Goal: Task Accomplishment & Management: Use online tool/utility

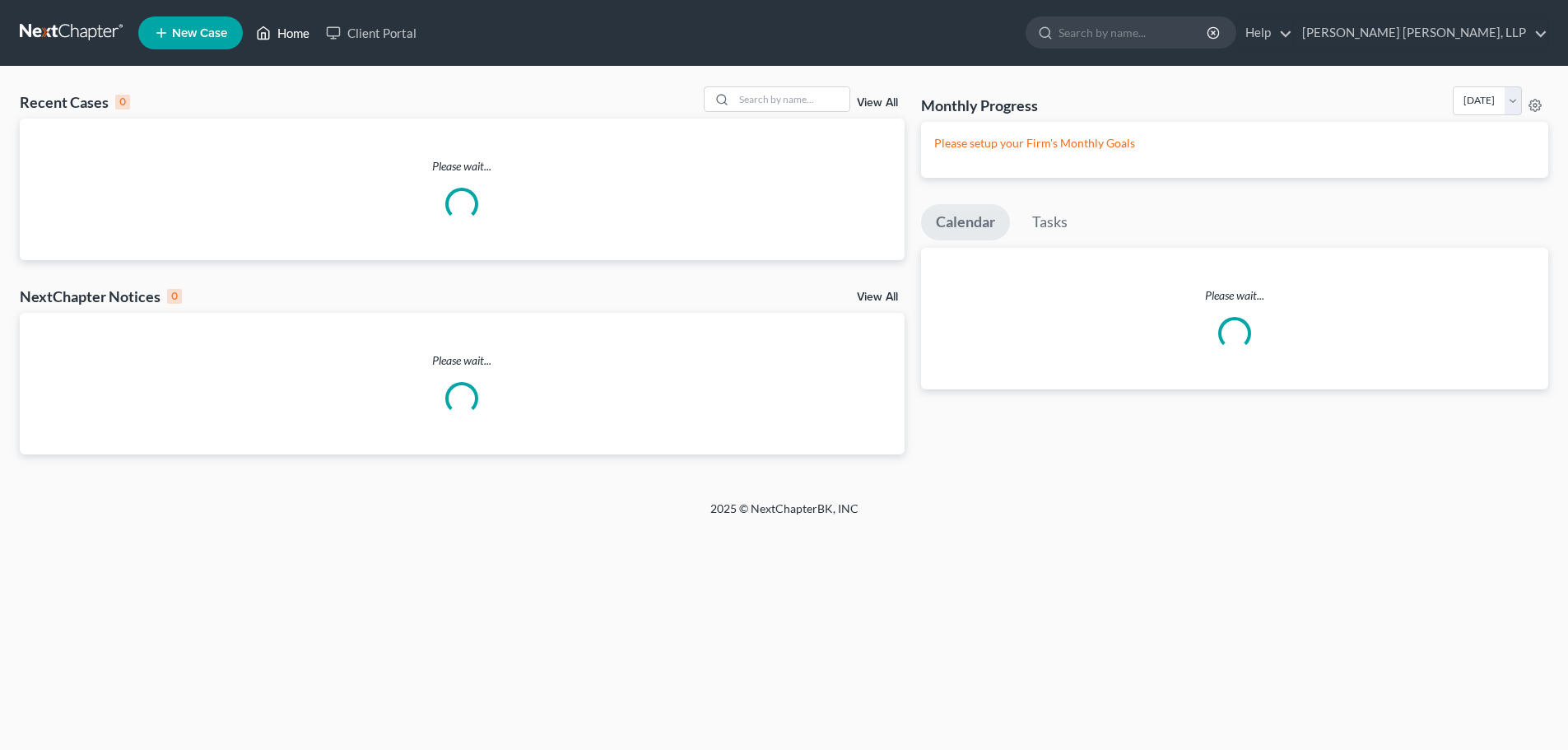
click at [286, 32] on link "Home" at bounding box center [283, 32] width 70 height 30
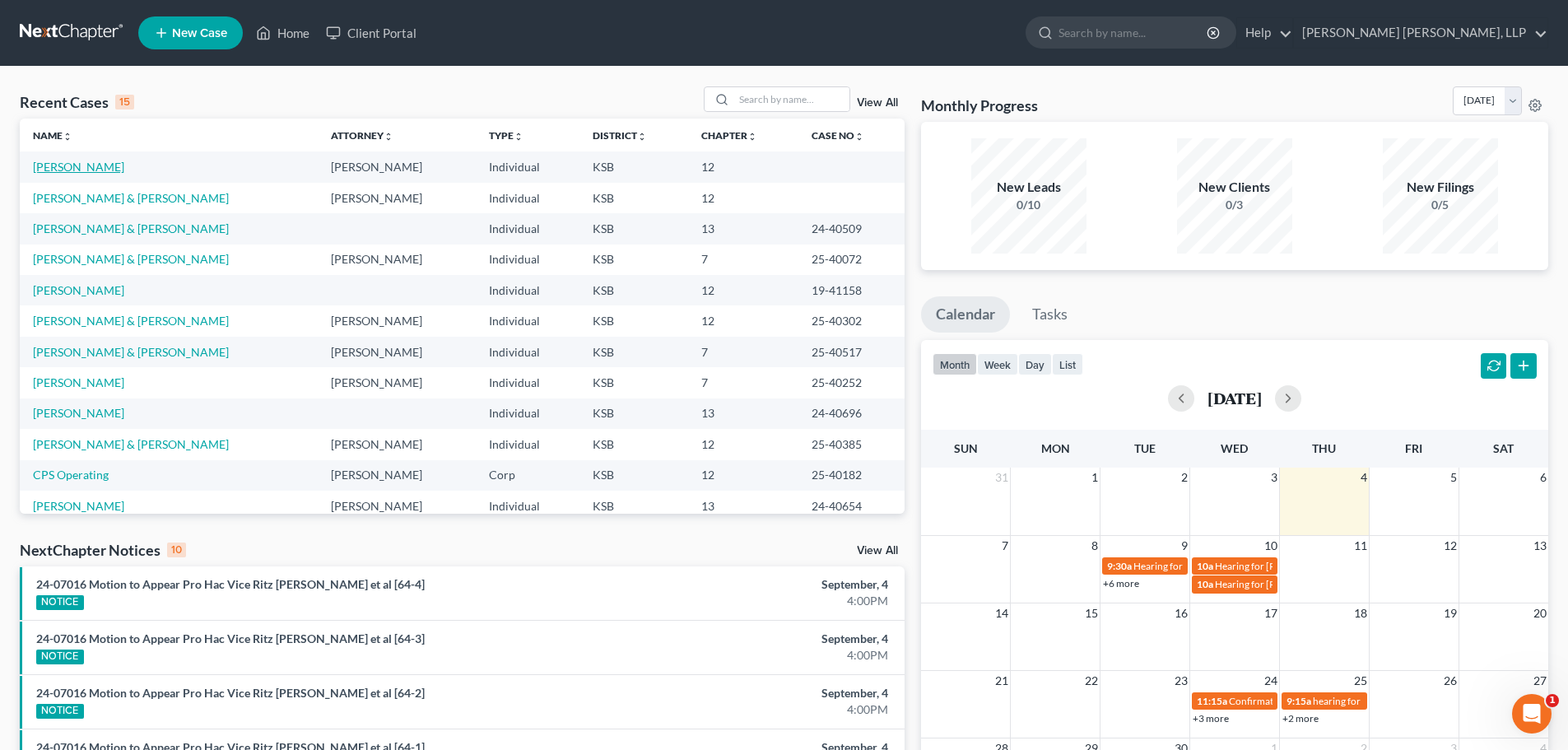
click at [88, 162] on link "[PERSON_NAME]" at bounding box center [78, 167] width 91 height 14
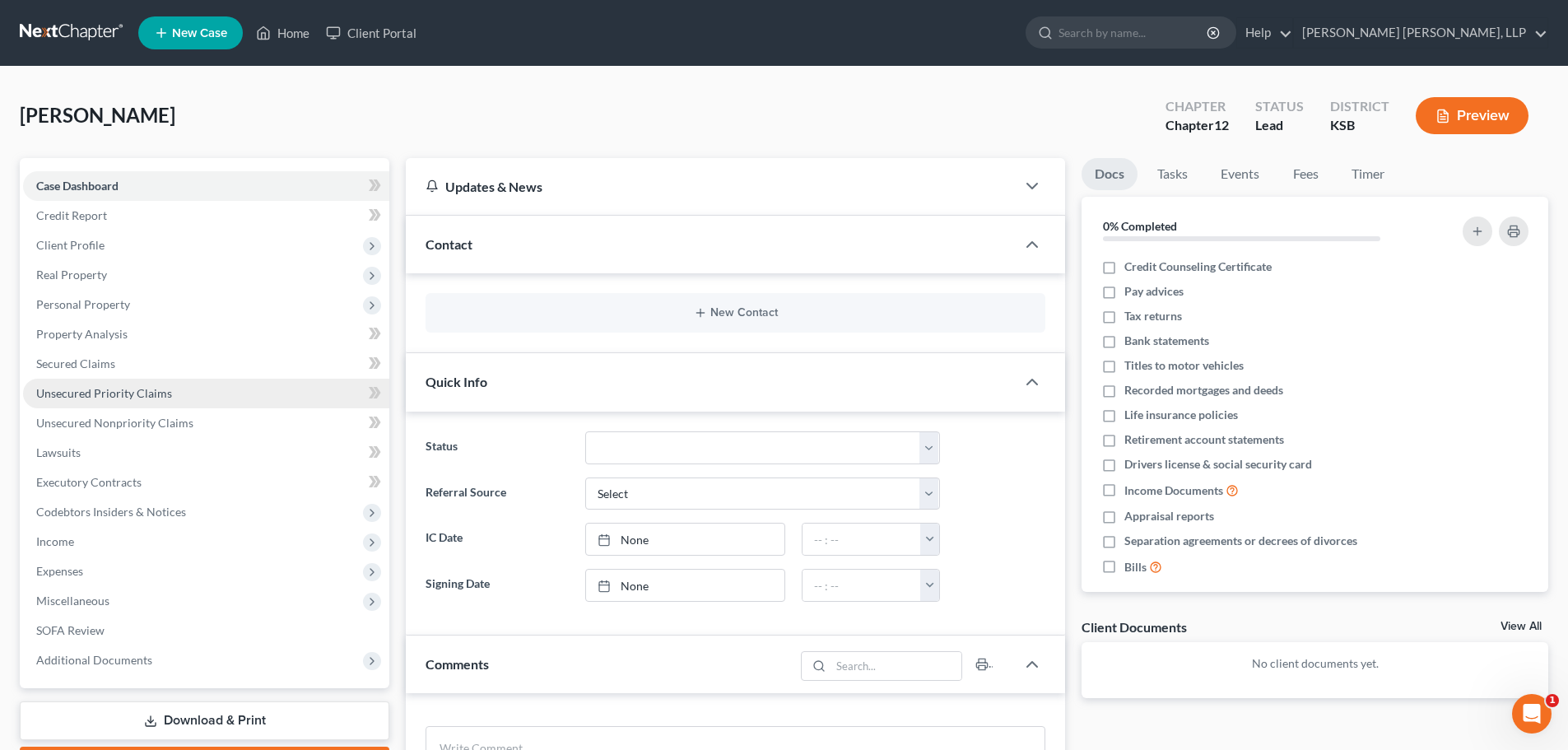
click at [148, 398] on span "Unsecured Priority Claims" at bounding box center [104, 393] width 136 height 14
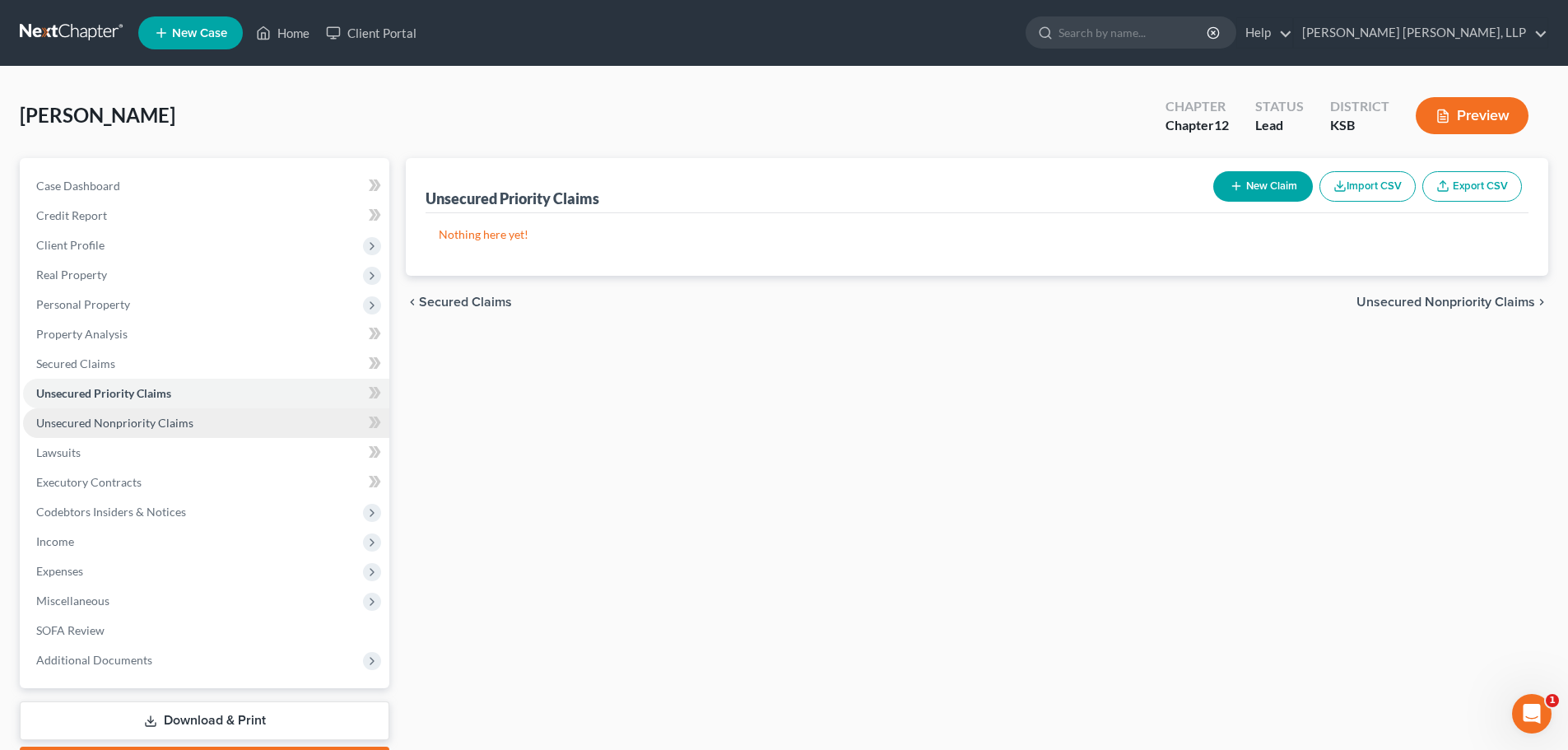
click at [143, 420] on span "Unsecured Nonpriority Claims" at bounding box center [114, 423] width 158 height 14
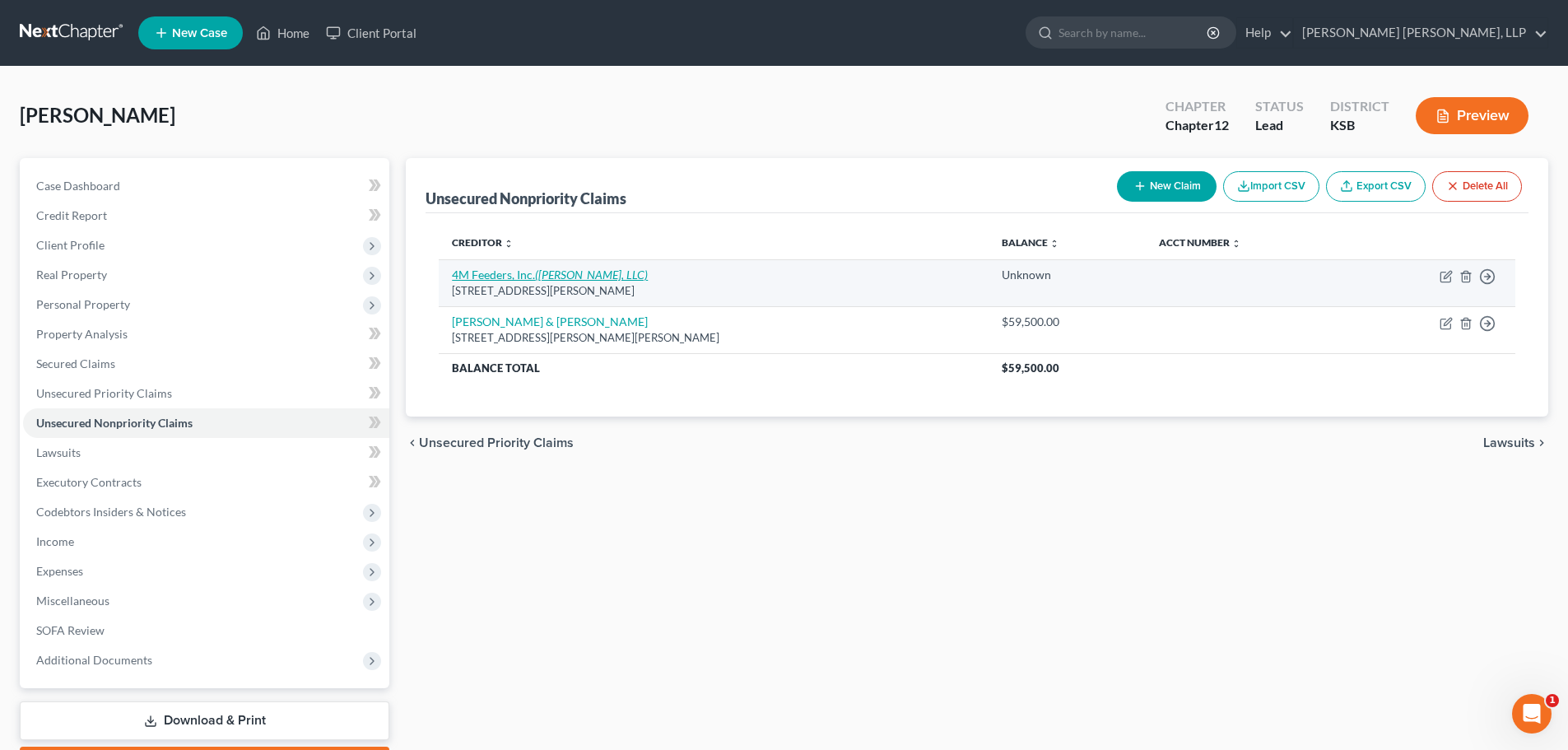
click at [477, 271] on link "4M Feeders, Inc. ([PERSON_NAME], LLC)" at bounding box center [550, 275] width 196 height 14
select select "5"
select select "14"
select select "3"
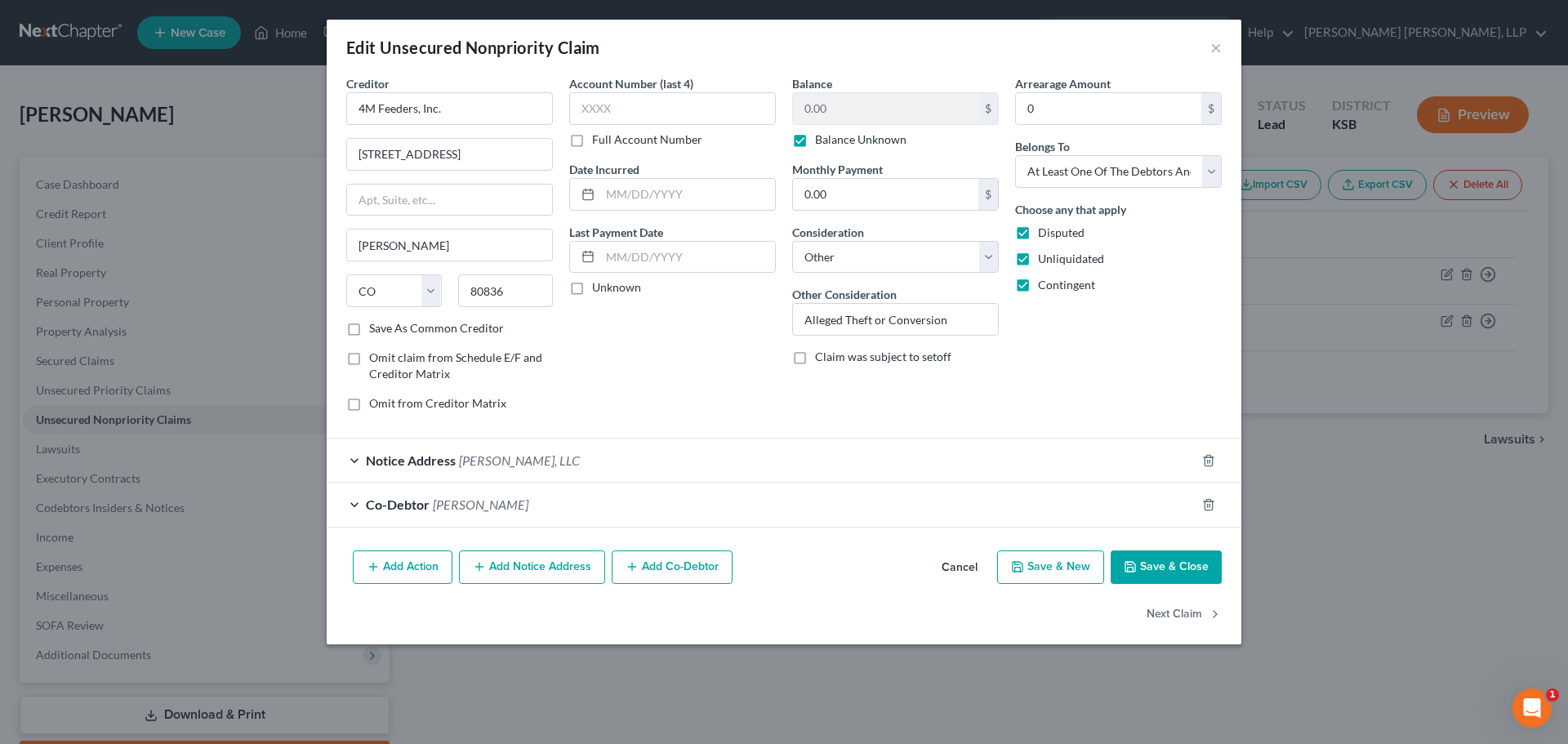
click at [477, 461] on span "[PERSON_NAME], LLC" at bounding box center [519, 459] width 121 height 15
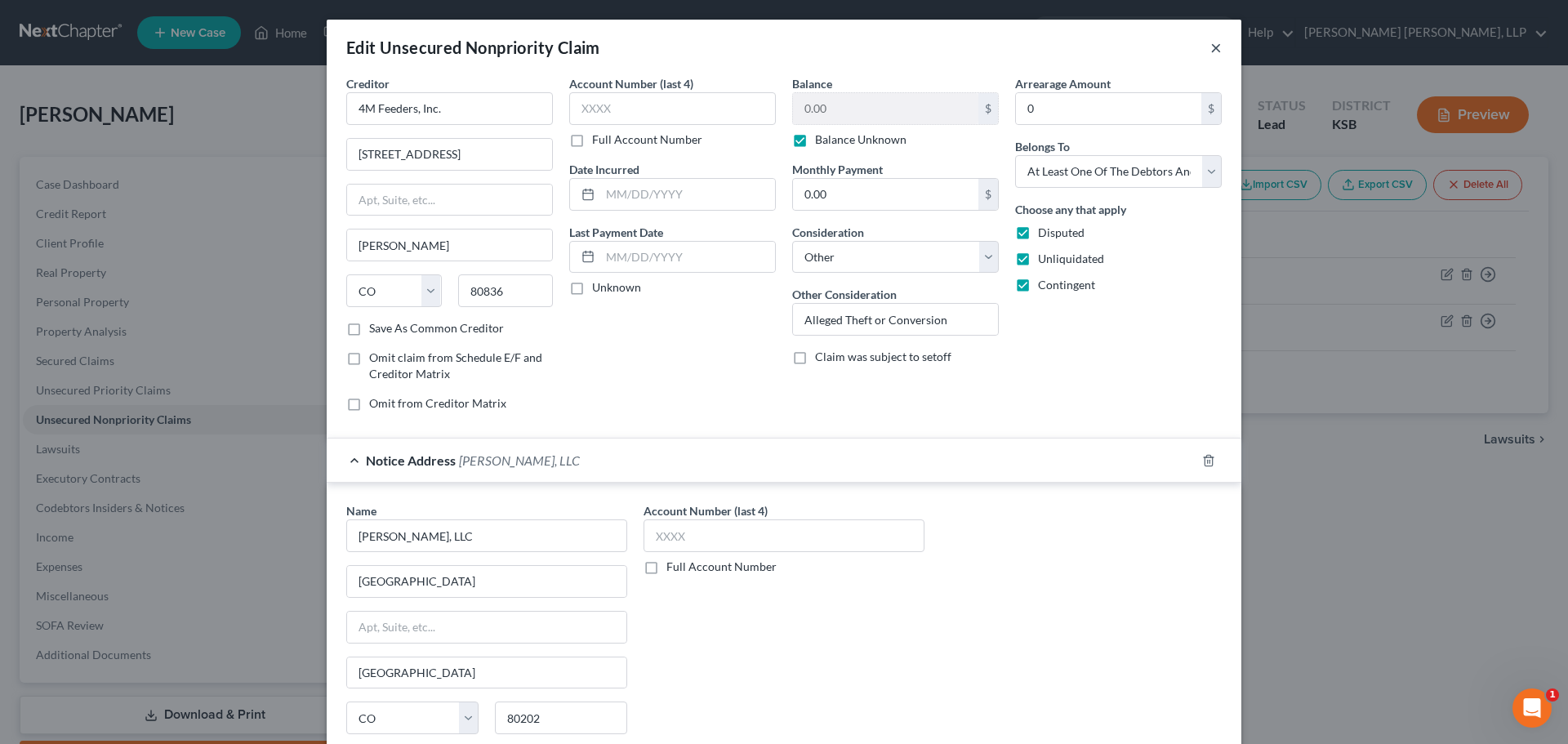
click at [1211, 47] on button "×" at bounding box center [1216, 47] width 12 height 20
